Goal: Ask a question

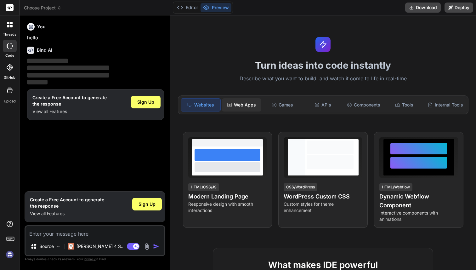
click at [239, 108] on div "Web Apps" at bounding box center [241, 104] width 39 height 13
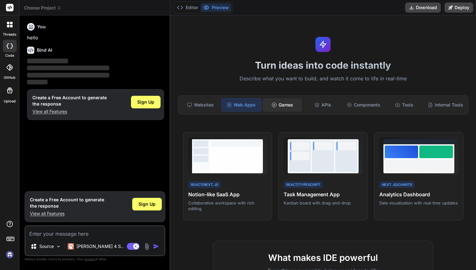
click at [270, 102] on div "Games" at bounding box center [281, 104] width 39 height 13
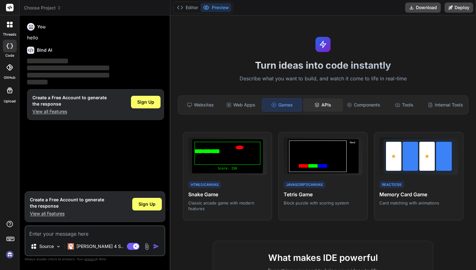
click at [307, 106] on div "APIs" at bounding box center [322, 104] width 39 height 13
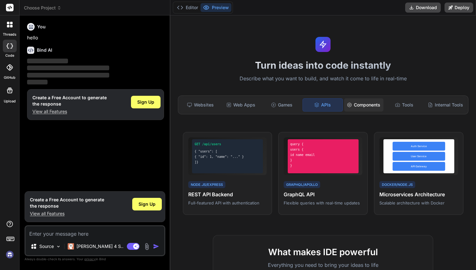
click at [348, 105] on icon at bounding box center [349, 104] width 5 height 5
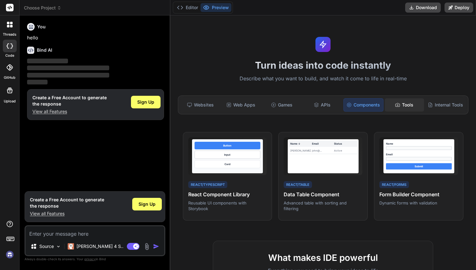
click at [407, 110] on div "Tools" at bounding box center [403, 104] width 39 height 13
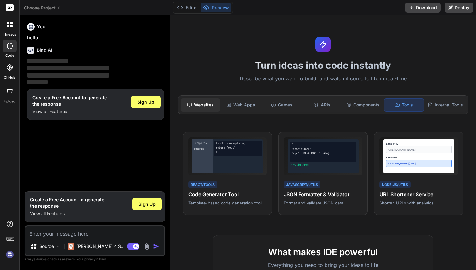
click at [206, 98] on div "Websites" at bounding box center [200, 104] width 39 height 13
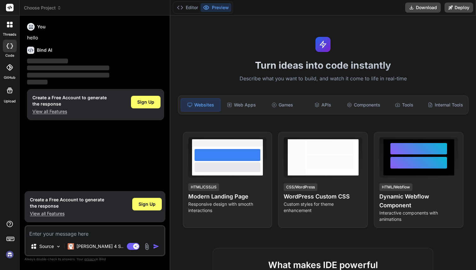
click at [9, 25] on icon at bounding box center [10, 25] width 6 height 6
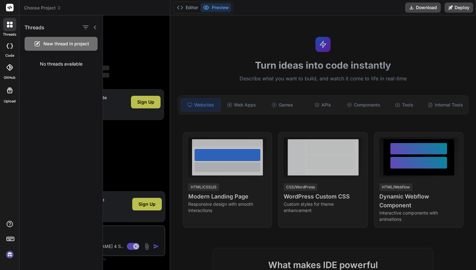
click at [9, 25] on icon at bounding box center [10, 25] width 6 height 6
click at [61, 49] on div "New thread in project" at bounding box center [61, 44] width 73 height 14
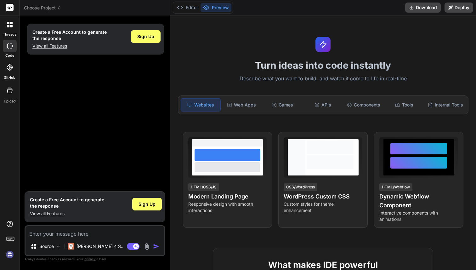
click at [10, 69] on icon at bounding box center [9, 67] width 6 height 6
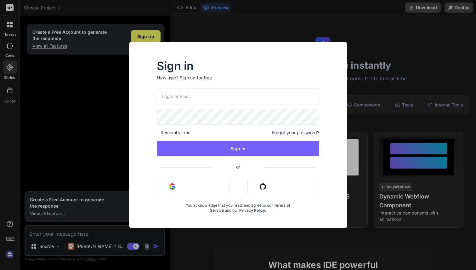
click at [61, 101] on div "Sign in New user? Sign up for free Remember me Forgot your password? Sign In or…" at bounding box center [238, 135] width 476 height 270
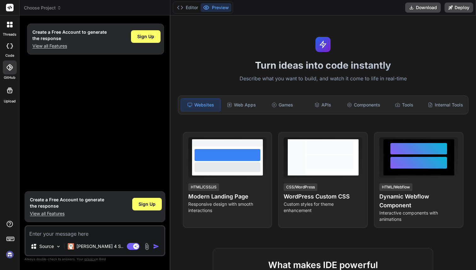
click at [14, 31] on div "threads" at bounding box center [9, 26] width 19 height 22
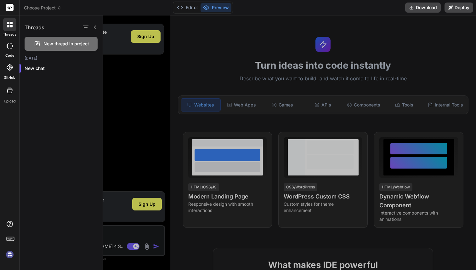
click at [5, 51] on div at bounding box center [10, 46] width 14 height 13
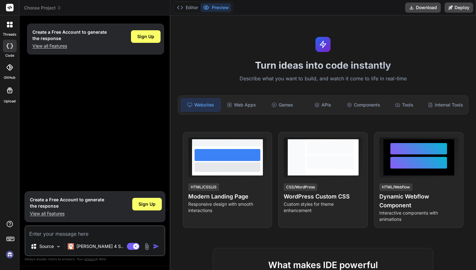
click at [8, 75] on label "GitHub" at bounding box center [10, 77] width 12 height 5
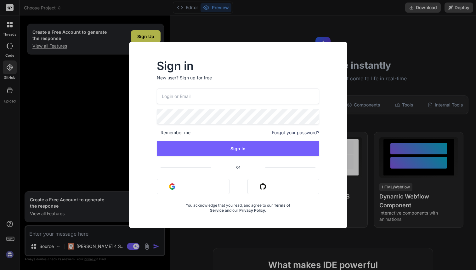
click at [32, 87] on div "Sign in New user? Sign up for free Remember me Forgot your password? Sign In or…" at bounding box center [238, 135] width 476 height 270
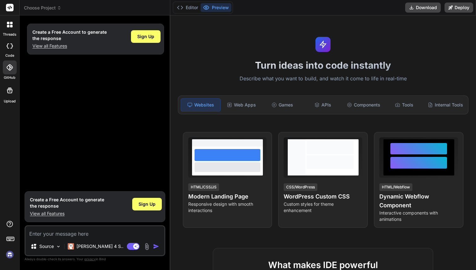
click at [12, 88] on icon at bounding box center [10, 91] width 8 height 8
type textarea "x"
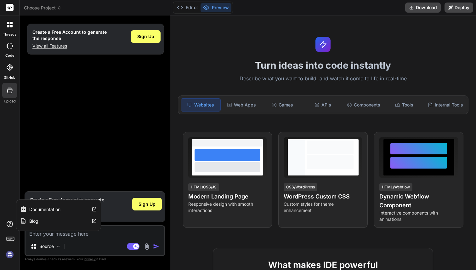
click at [40, 218] on div "Blog" at bounding box center [58, 221] width 84 height 12
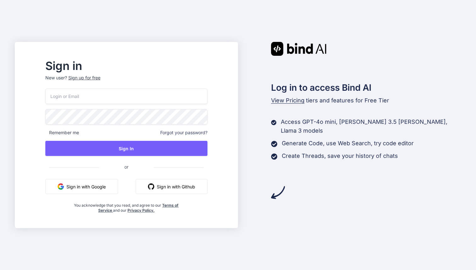
click at [104, 182] on button "Sign in with Google" at bounding box center [81, 186] width 73 height 15
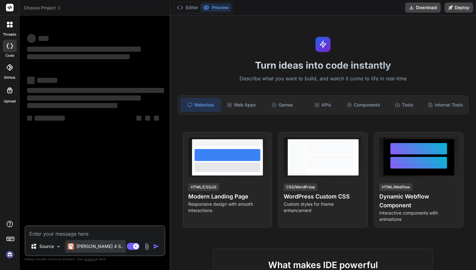
click at [90, 246] on p "[PERSON_NAME] 4 S.." at bounding box center [99, 246] width 47 height 6
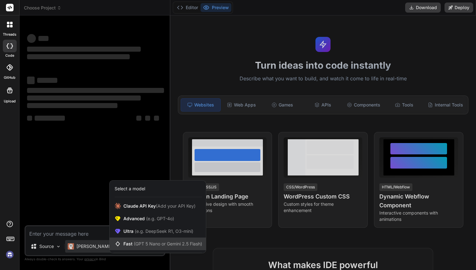
click at [155, 242] on span "(GPT 5 Nano or Gemini 2.5 Flash)" at bounding box center [168, 243] width 68 height 5
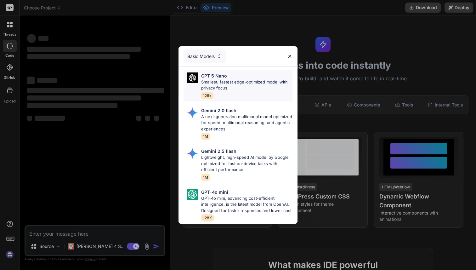
click at [232, 92] on div "GPT 5 Nano Smallest, fastest edge-optimized model with privacy focus 128k" at bounding box center [246, 85] width 91 height 26
type textarea "x"
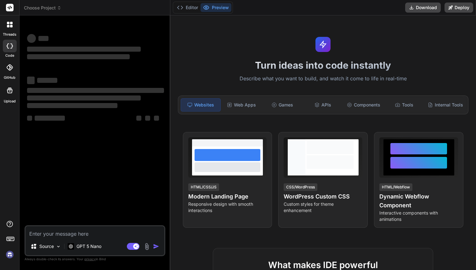
click at [83, 234] on textarea at bounding box center [94, 231] width 139 height 11
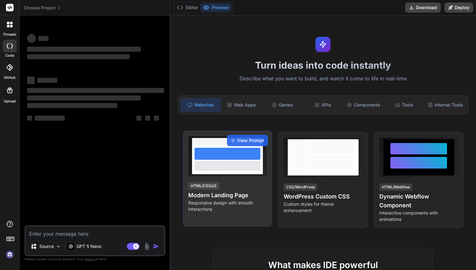
click at [213, 178] on div "View Prompt HTML/CSS/JS Modern Landing Page Responsive design with smooth inter…" at bounding box center [227, 179] width 89 height 96
